Goal: Transaction & Acquisition: Purchase product/service

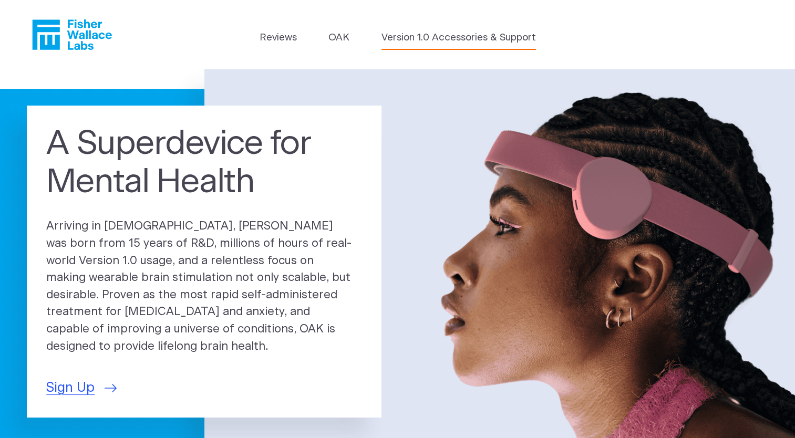
click at [426, 41] on link "Version 1.0 Accessories & Support" at bounding box center [459, 37] width 155 height 15
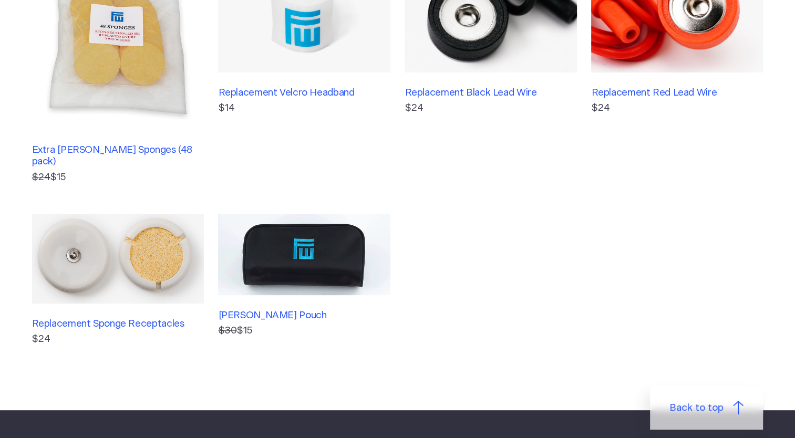
scroll to position [158, 0]
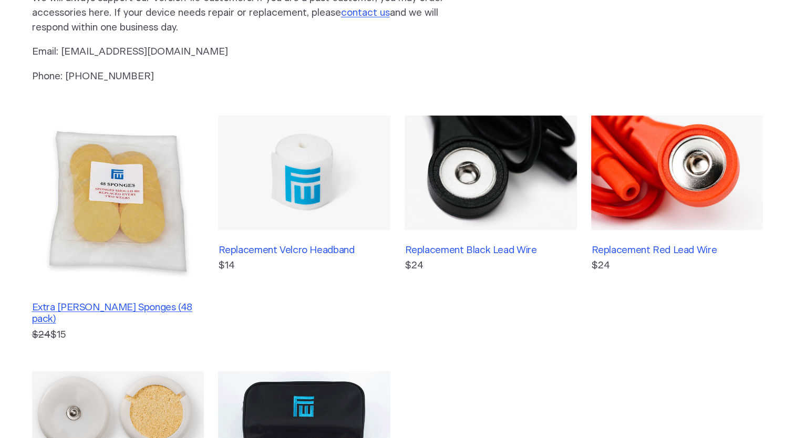
click at [124, 310] on h3 "Extra Fisher Wallace Sponges (48 pack)" at bounding box center [118, 314] width 172 height 24
click at [107, 309] on h3 "Extra Fisher Wallace Sponges (48 pack)" at bounding box center [118, 314] width 172 height 24
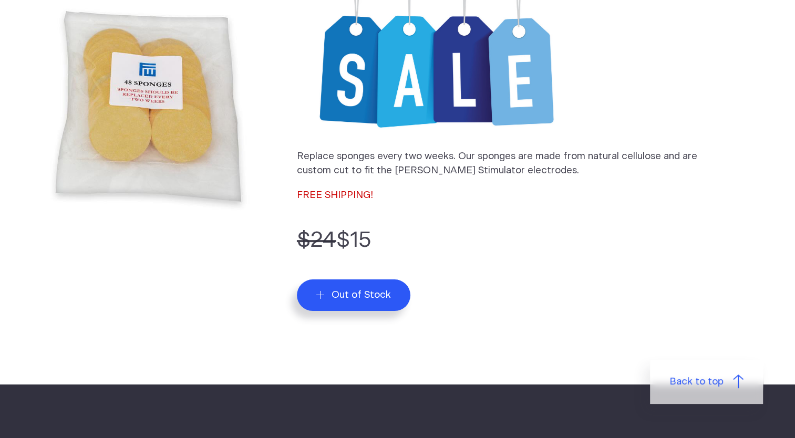
scroll to position [158, 0]
